Goal: Task Accomplishment & Management: Use online tool/utility

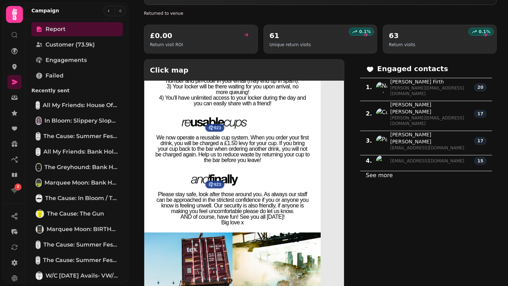
scroll to position [1010, 0]
drag, startPoint x: 244, startPoint y: 193, endPoint x: 194, endPoint y: 187, distance: 49.7
click at [194, 191] on div "Please stay safe, look after those around you. As always our staff can be appro…" at bounding box center [232, 208] width 155 height 34
click at [214, 191] on p "Please stay safe, look after those around you. As always our staff can be appro…" at bounding box center [232, 202] width 155 height 23
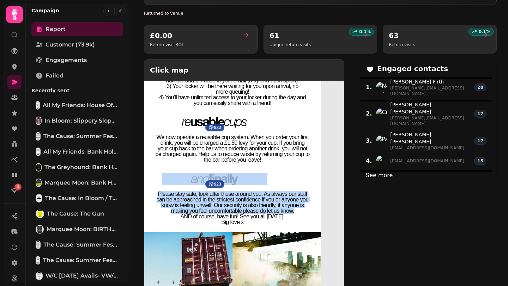
drag, startPoint x: 294, startPoint y: 182, endPoint x: 158, endPoint y: 162, distance: 137.7
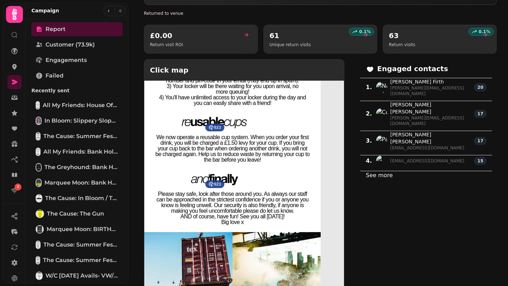
click at [186, 191] on p "Please stay safe, look after those around you. As always our staff can be appro…" at bounding box center [232, 202] width 155 height 23
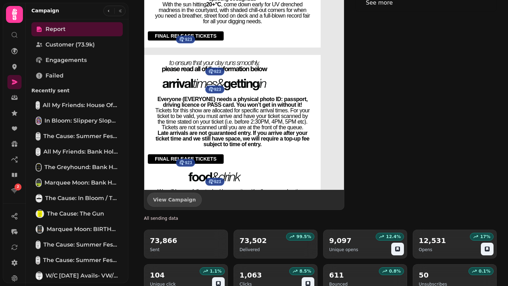
scroll to position [0, 0]
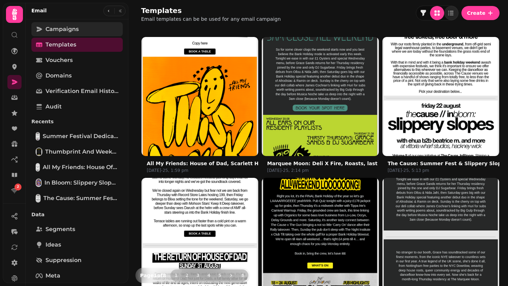
click at [67, 31] on span "Campaigns" at bounding box center [61, 29] width 33 height 8
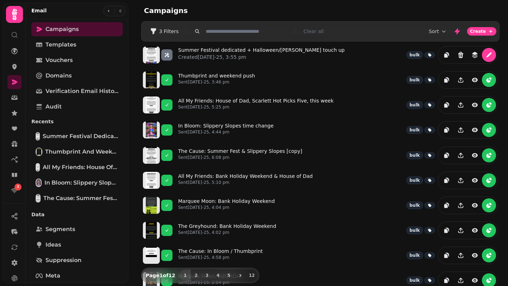
click at [219, 30] on input "text" at bounding box center [248, 31] width 90 height 7
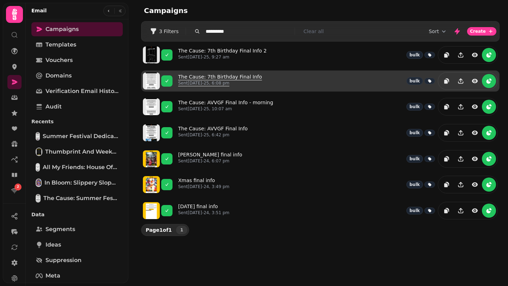
type input "**********"
click at [209, 75] on link "The Cause: 7th Birthday Final Info Sent [DATE]-25, 6:08 pm" at bounding box center [220, 81] width 84 height 16
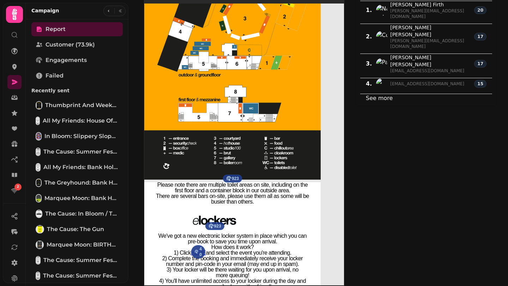
scroll to position [749, 0]
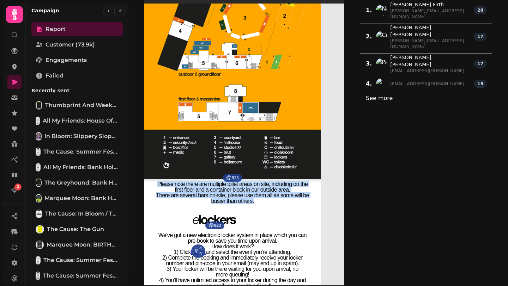
drag, startPoint x: 254, startPoint y: 175, endPoint x: 148, endPoint y: 155, distance: 107.9
click at [148, 182] on td "Please note there are multiple toilet areas on site, including on the first flo…" at bounding box center [232, 197] width 176 height 30
copy div "Please note there are multiple toilet areas on site, including on the first flo…"
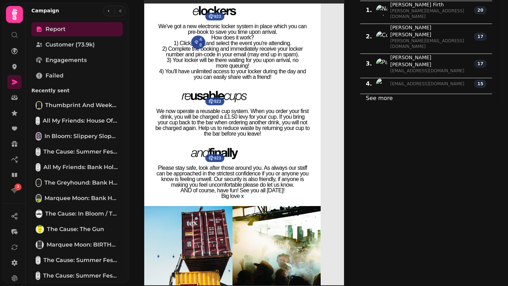
scroll to position [954, 0]
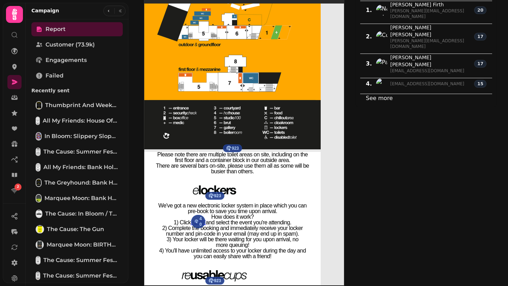
click at [267, 152] on td "Please note there are multiple toilet areas on site, including on the first flo…" at bounding box center [232, 167] width 176 height 30
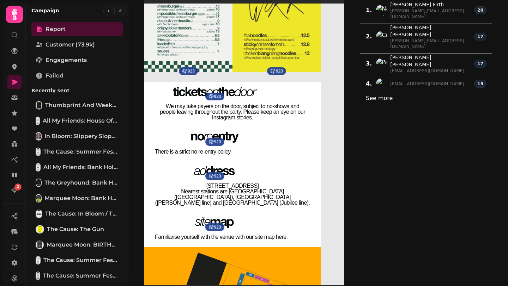
scroll to position [432, 0]
